Goal: Task Accomplishment & Management: Complete application form

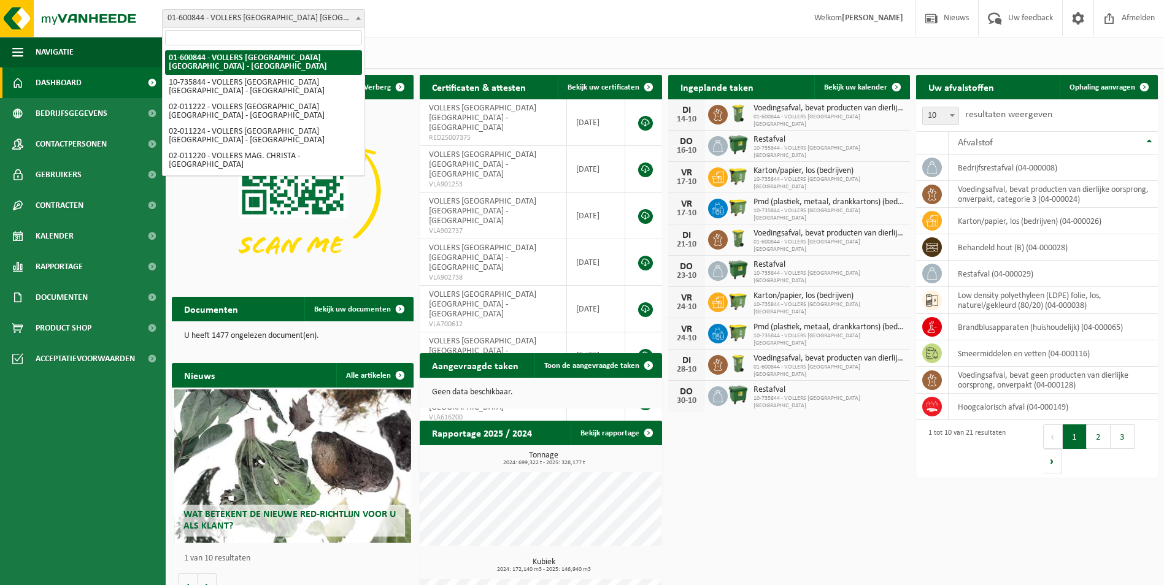
click at [362, 20] on span at bounding box center [358, 18] width 12 height 16
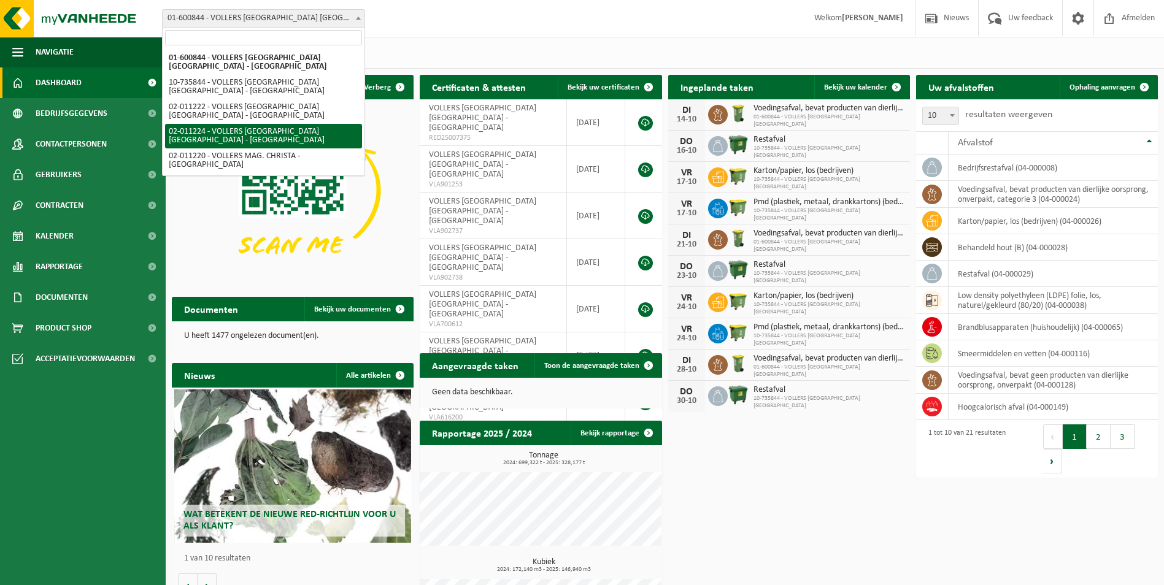
select select "10745"
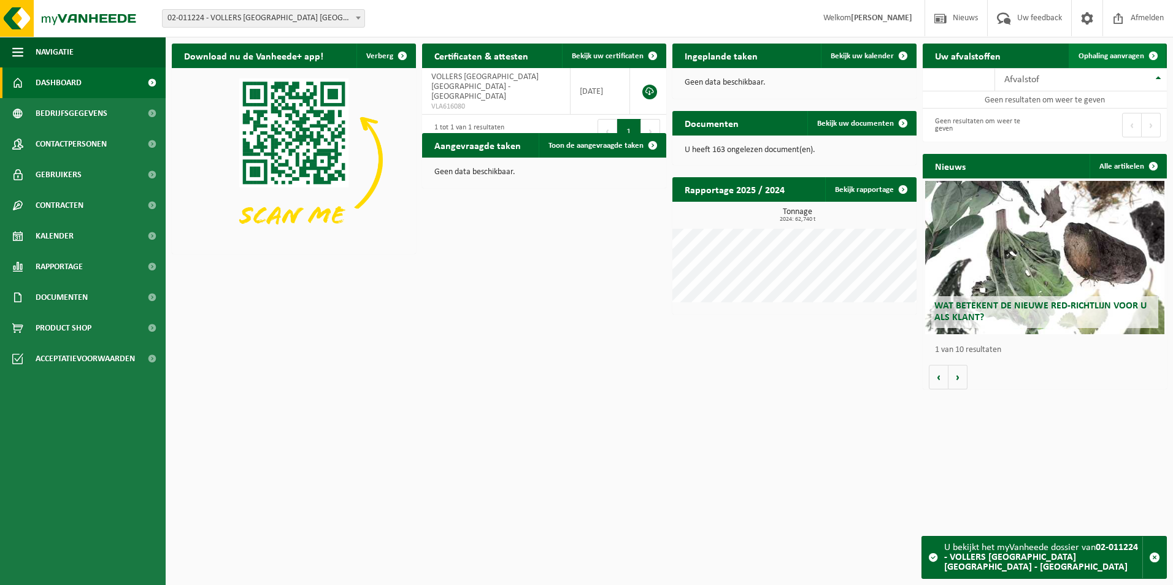
click at [1128, 52] on span "Ophaling aanvragen" at bounding box center [1111, 56] width 66 height 8
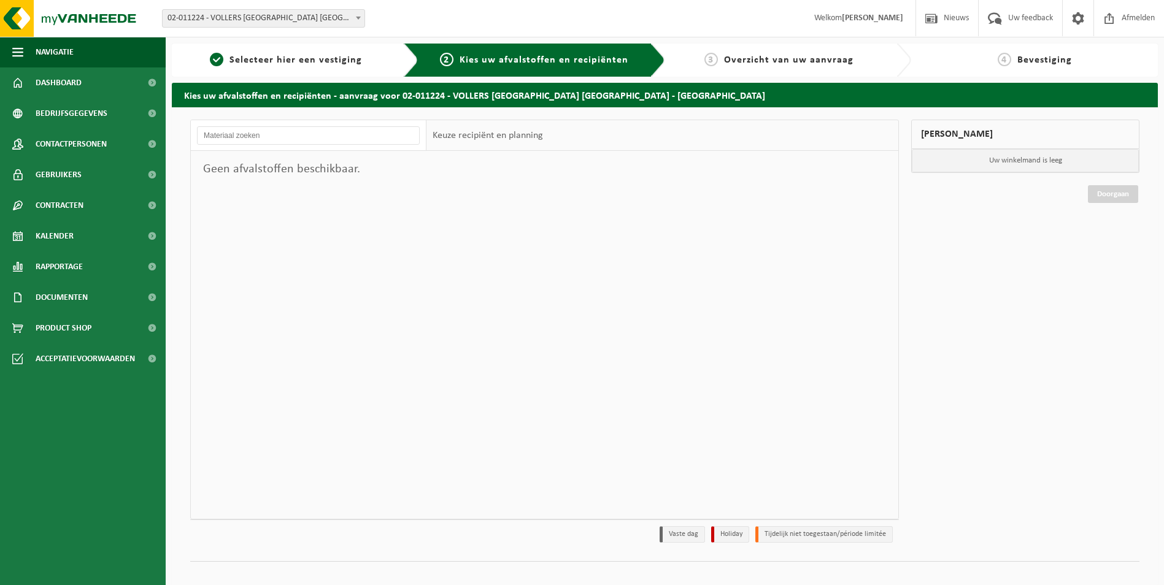
click at [356, 11] on span at bounding box center [358, 18] width 12 height 16
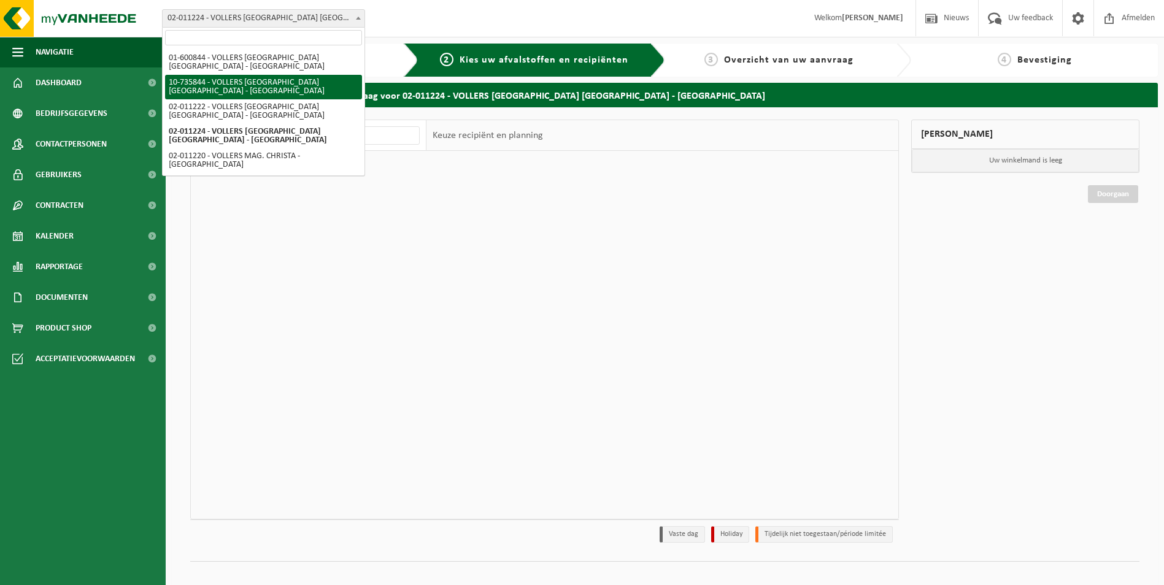
select select "10743"
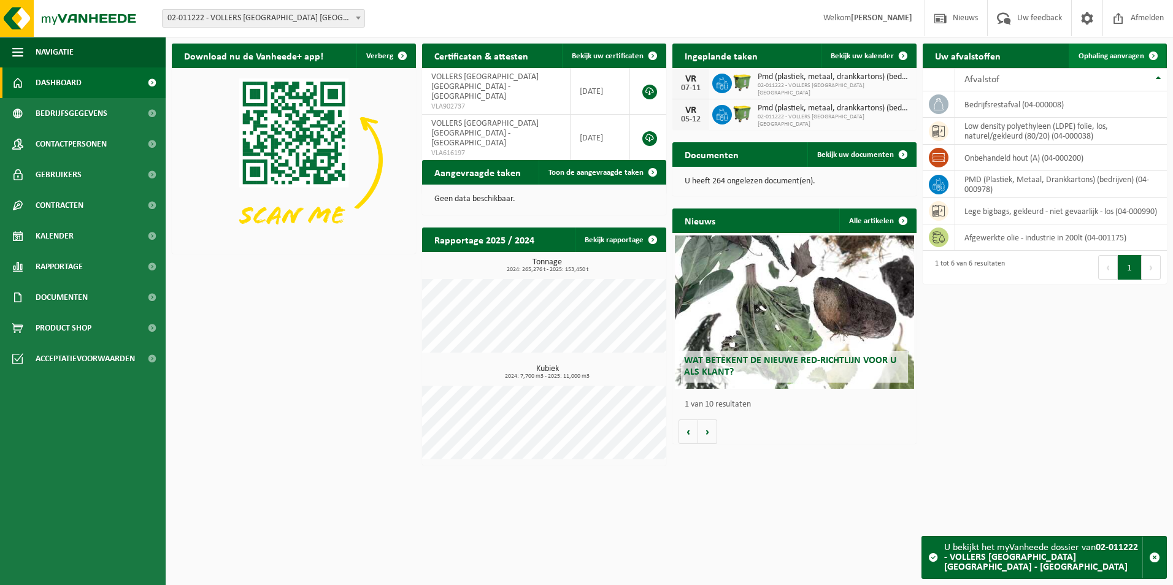
click at [1132, 58] on span "Ophaling aanvragen" at bounding box center [1111, 56] width 66 height 8
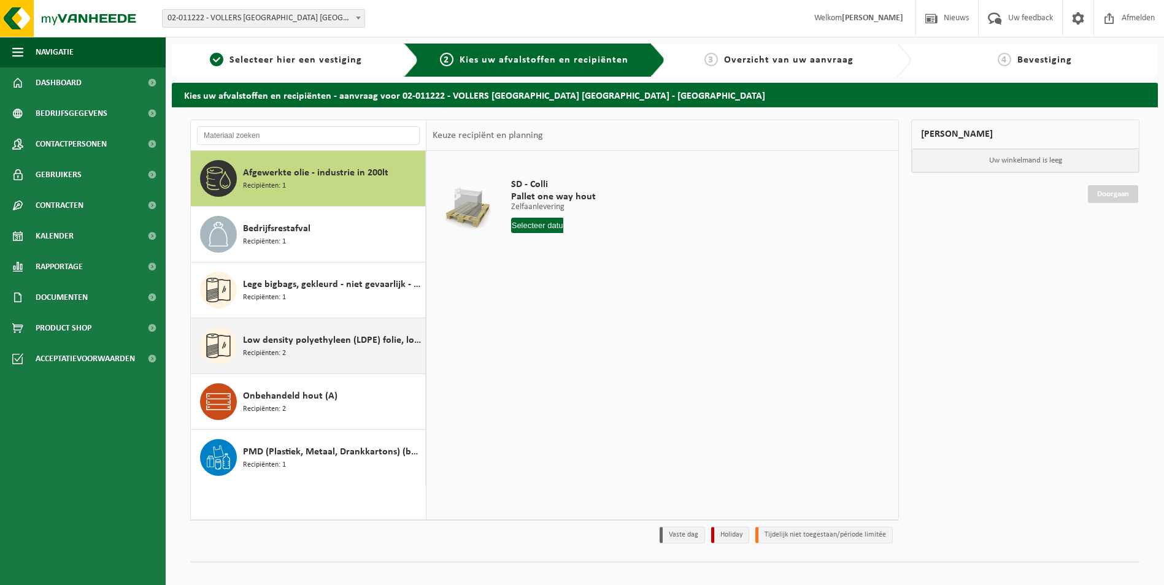
click at [302, 352] on div "Low density polyethyleen (LDPE) folie, los, naturel/gekleurd (80/20) Recipiënte…" at bounding box center [332, 346] width 179 height 37
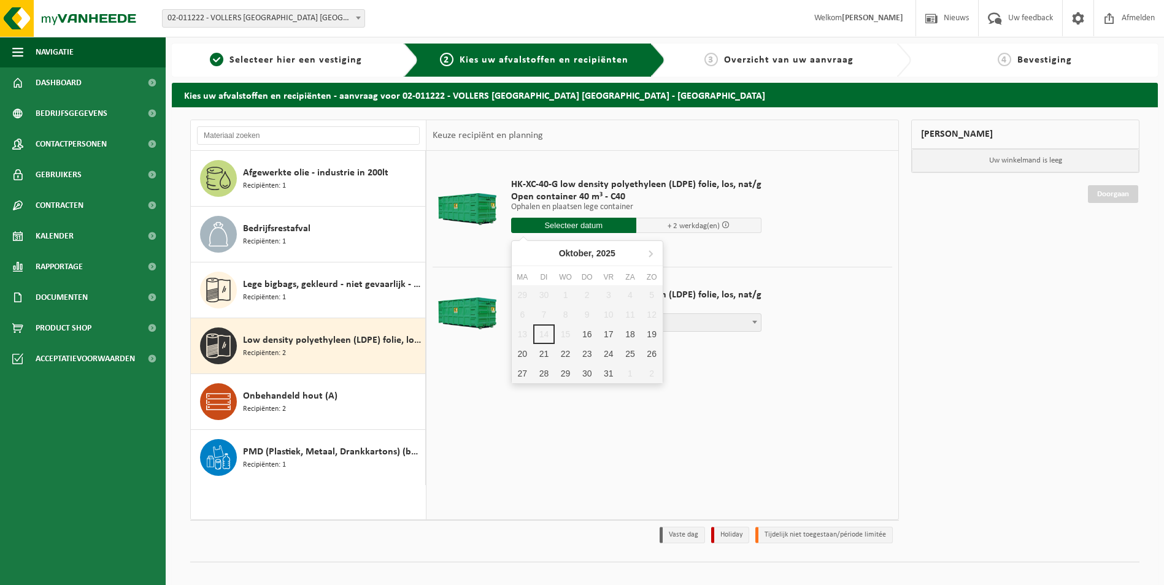
click at [575, 225] on input "text" at bounding box center [573, 225] width 125 height 15
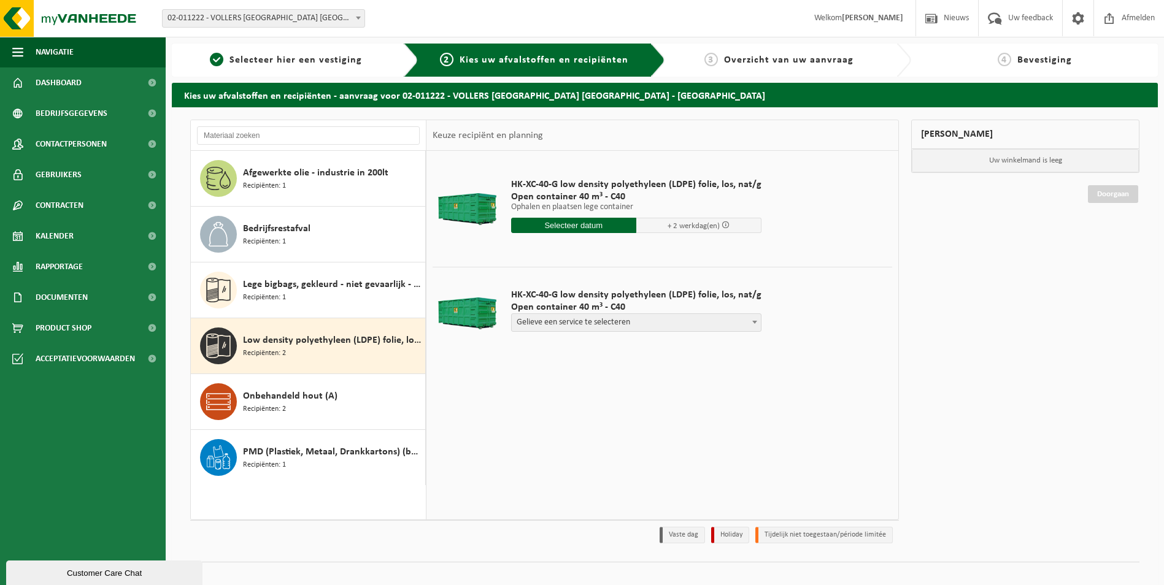
click at [573, 226] on input "text" at bounding box center [573, 225] width 125 height 15
click at [468, 234] on td at bounding box center [466, 209] width 69 height 104
click at [560, 264] on td at bounding box center [661, 264] width 459 height 6
click at [561, 256] on td "HK-XC-40-G low density polyethyleen (LDPE) folie, los, nat/g Open container 40 …" at bounding box center [697, 209] width 391 height 104
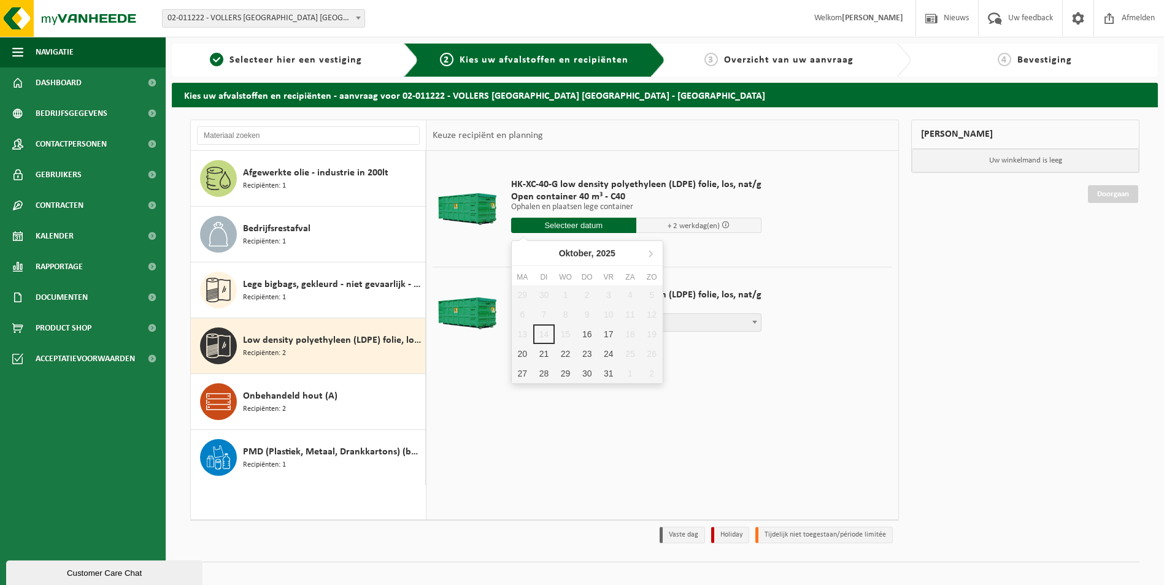
click at [579, 226] on input "text" at bounding box center [573, 225] width 125 height 15
click at [587, 333] on div "16" at bounding box center [586, 335] width 21 height 20
type input "Van 2025-10-16"
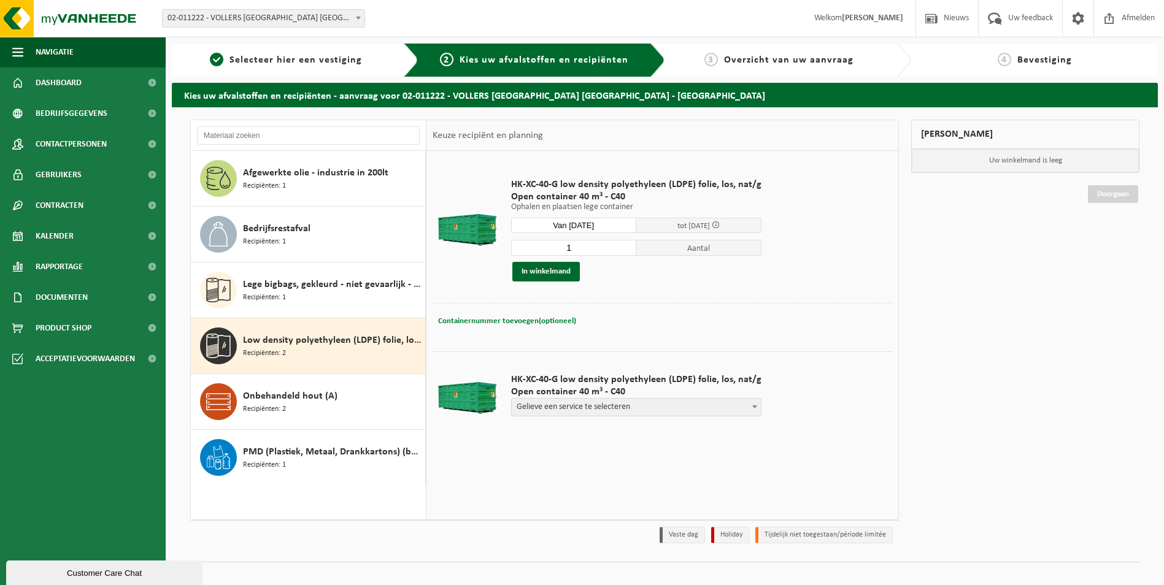
click at [520, 324] on span "Containernummer toevoegen(optioneel)" at bounding box center [507, 321] width 138 height 8
type input "c40-144"
click at [563, 274] on button "In winkelmand" at bounding box center [545, 272] width 67 height 20
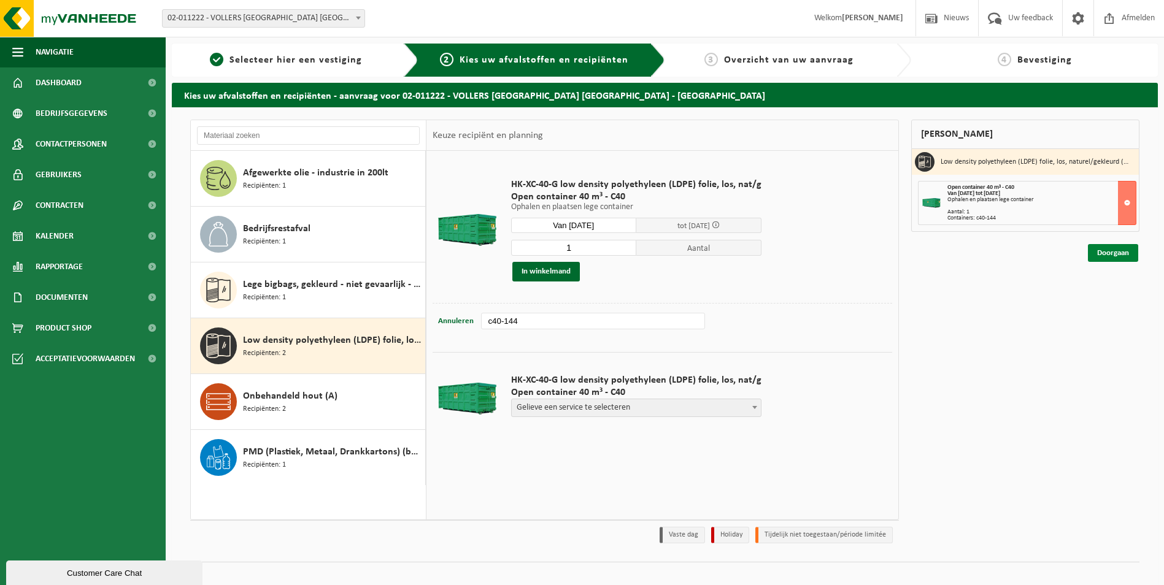
click at [1113, 253] on link "Doorgaan" at bounding box center [1113, 253] width 50 height 18
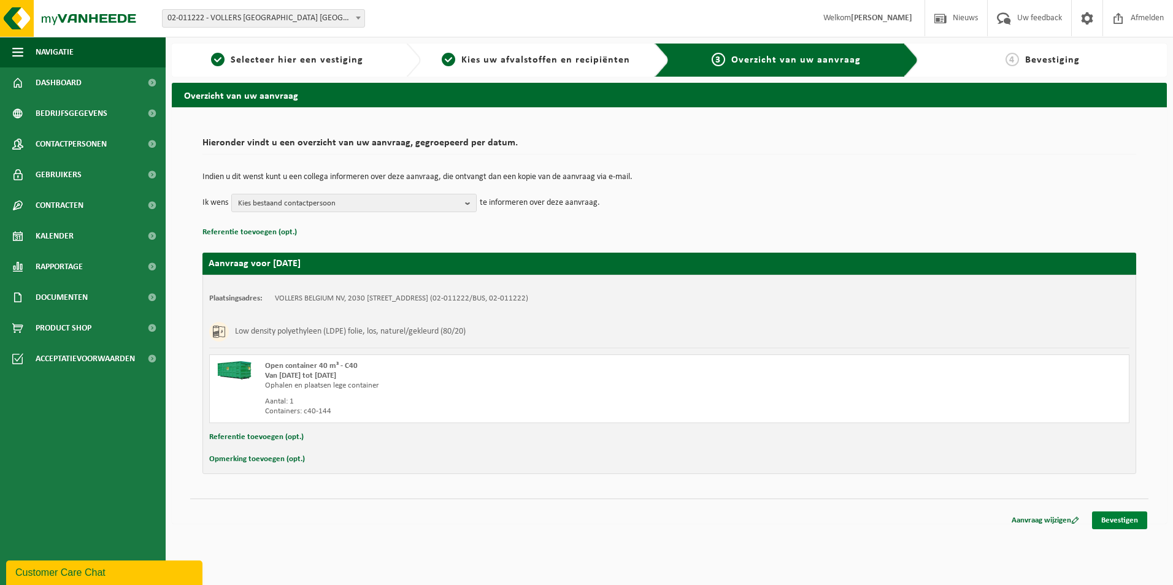
click at [1129, 519] on link "Bevestigen" at bounding box center [1119, 521] width 55 height 18
